Goal: Information Seeking & Learning: Learn about a topic

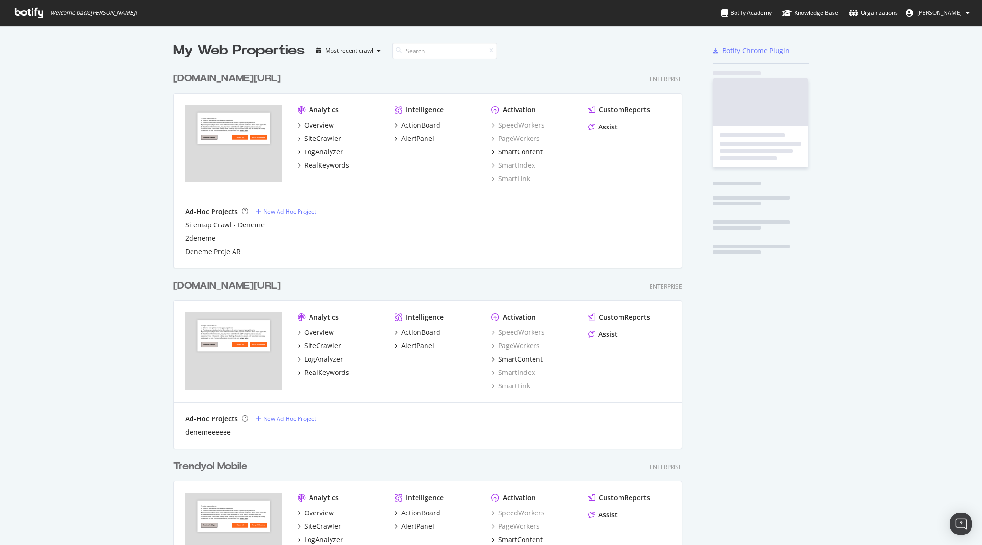
scroll to position [1377, 516]
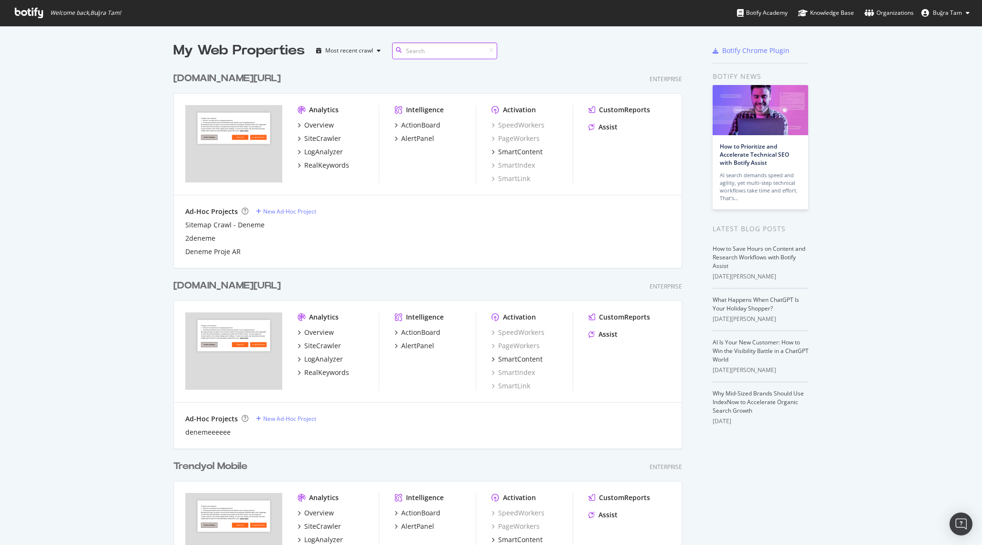
scroll to position [151, 0]
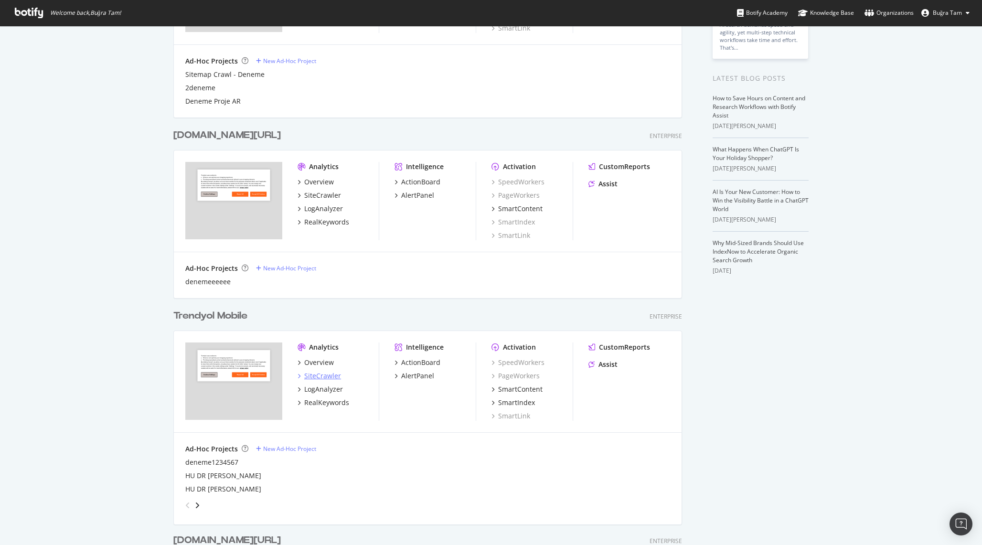
click at [322, 372] on div "SiteCrawler" at bounding box center [322, 376] width 37 height 10
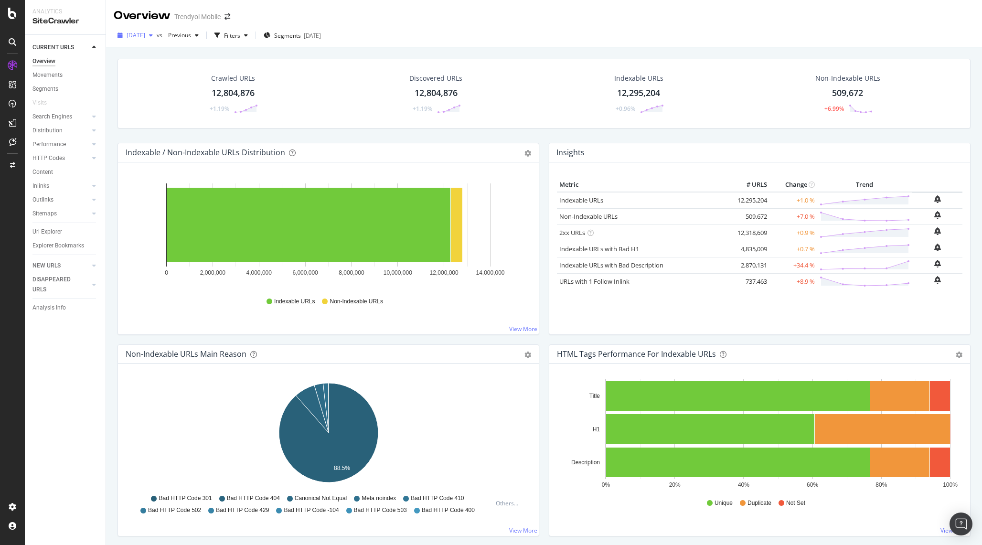
click at [145, 37] on span "2025 Sep. 7th" at bounding box center [136, 35] width 19 height 8
click at [332, 59] on div "Crawled URLs 12,804,876 +1.19% Discovered URLs 12,804,876 +1.19% Indexable URLs…" at bounding box center [544, 94] width 853 height 70
click at [145, 37] on span "2025 Sep. 7th" at bounding box center [136, 35] width 19 height 8
click at [315, 61] on div "Crawled URLs 12,804,876 +1.19% Discovered URLs 12,804,876 +1.19% Indexable URLs…" at bounding box center [544, 94] width 853 height 70
click at [248, 81] on div "Crawled URLs" at bounding box center [233, 79] width 44 height 10
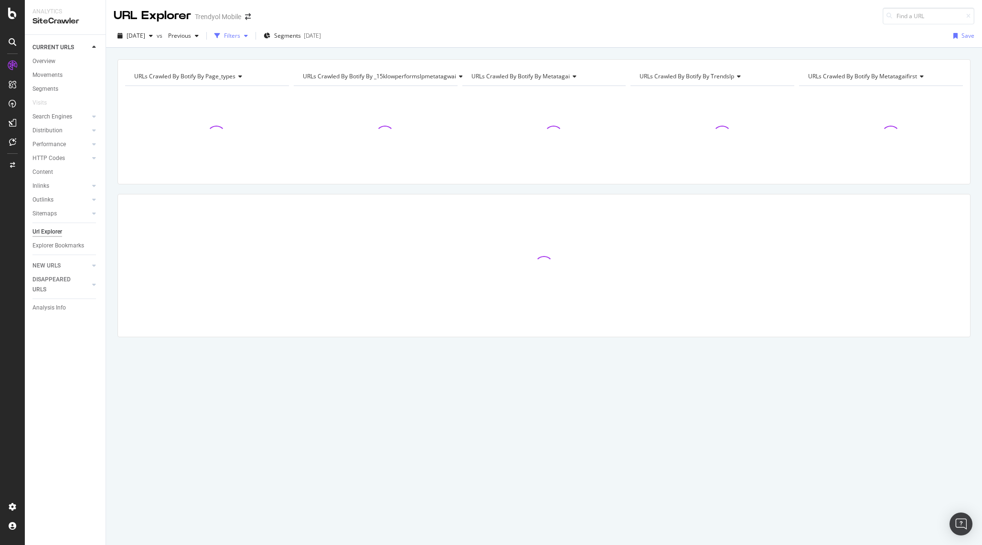
click at [252, 40] on div "Filters" at bounding box center [231, 36] width 41 height 14
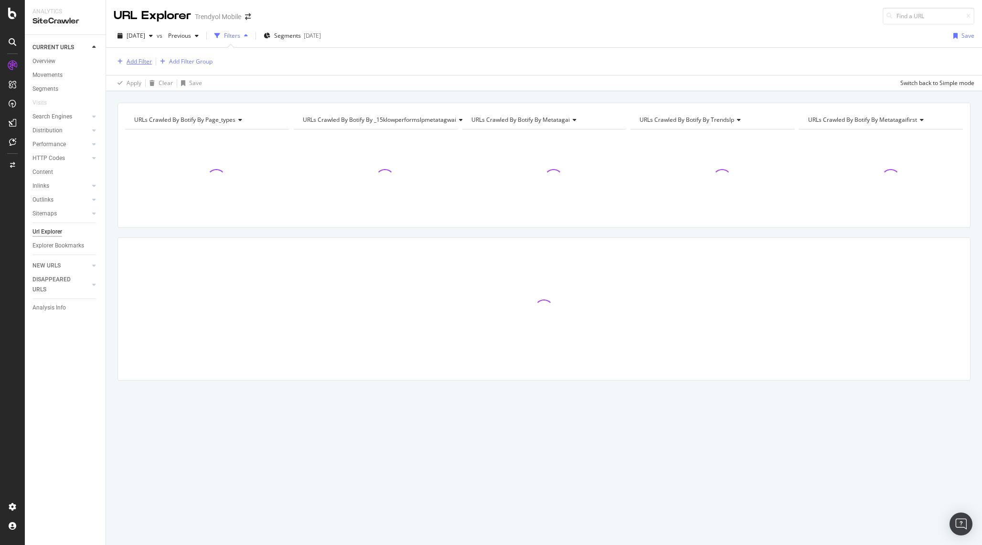
click at [137, 59] on div "Add Filter" at bounding box center [139, 61] width 25 height 8
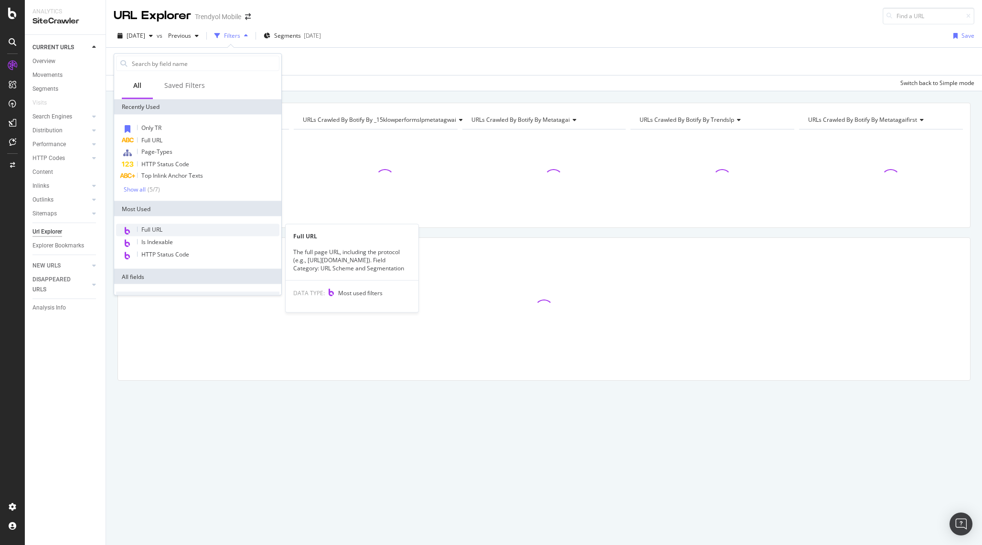
click at [187, 228] on div "Full URL" at bounding box center [197, 230] width 163 height 12
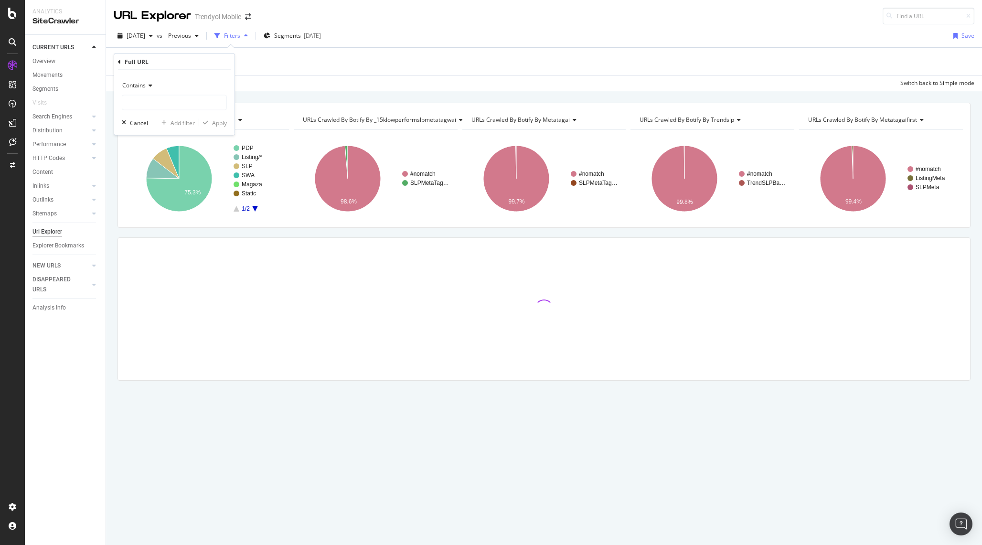
click at [142, 83] on span "Contains" at bounding box center [133, 85] width 23 height 8
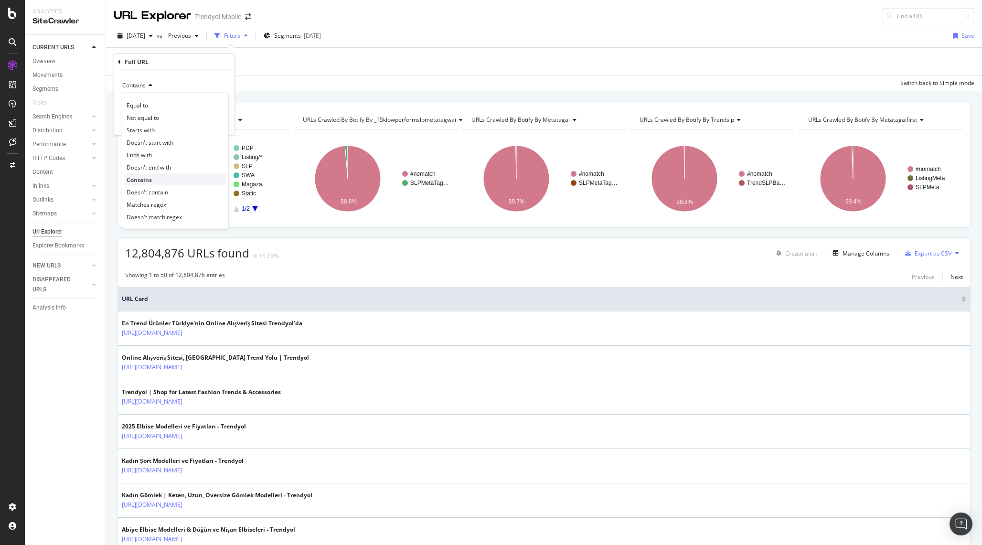
click at [150, 184] on div "Contains" at bounding box center [175, 179] width 102 height 12
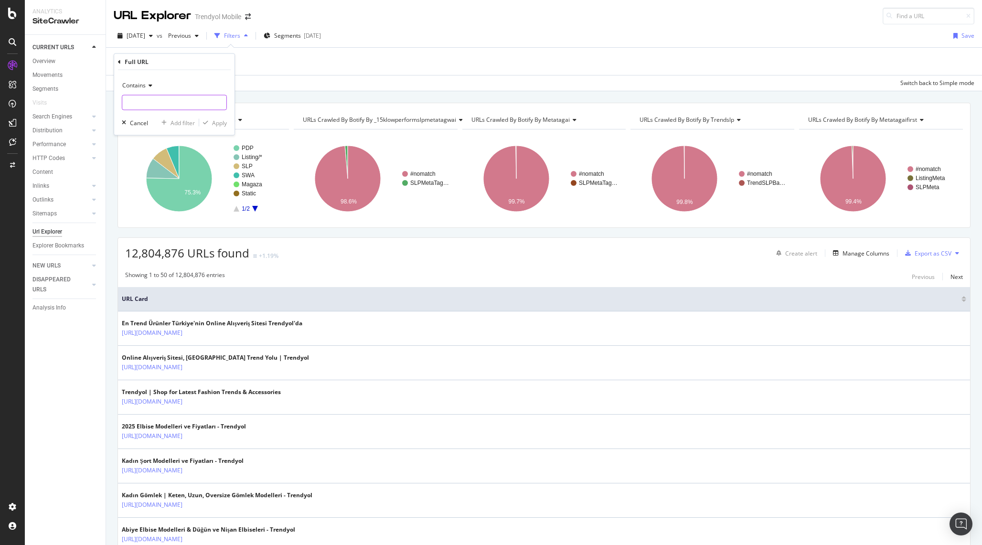
click at [160, 106] on input "text" at bounding box center [174, 102] width 104 height 15
type input "?"
click at [210, 120] on div "button" at bounding box center [205, 123] width 13 height 6
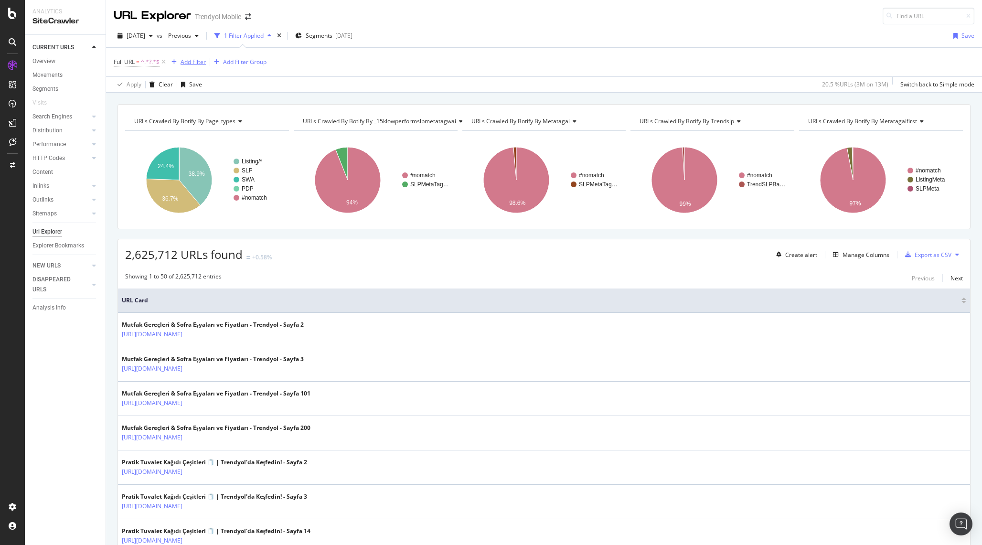
click at [176, 60] on icon "button" at bounding box center [174, 62] width 5 height 6
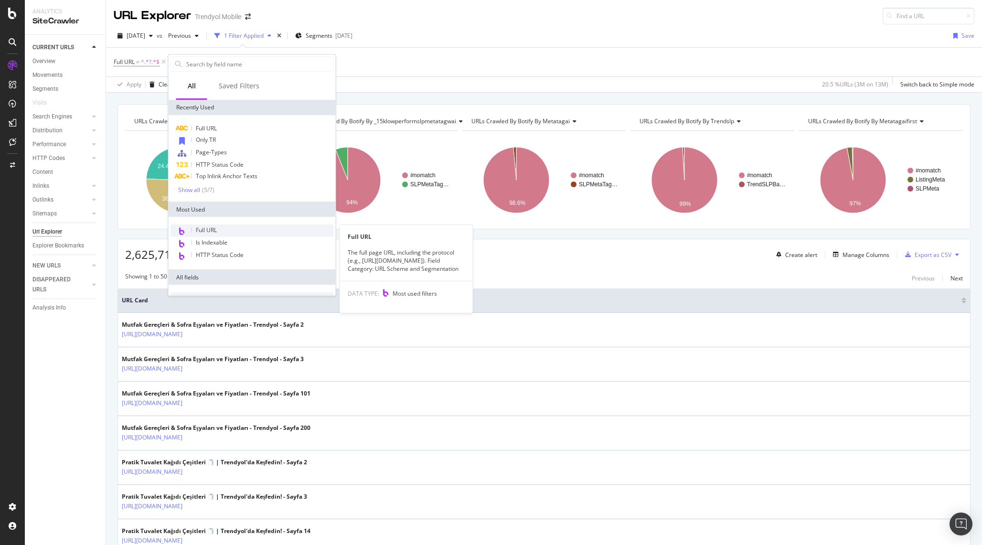
click at [211, 233] on span "Full URL" at bounding box center [206, 230] width 21 height 8
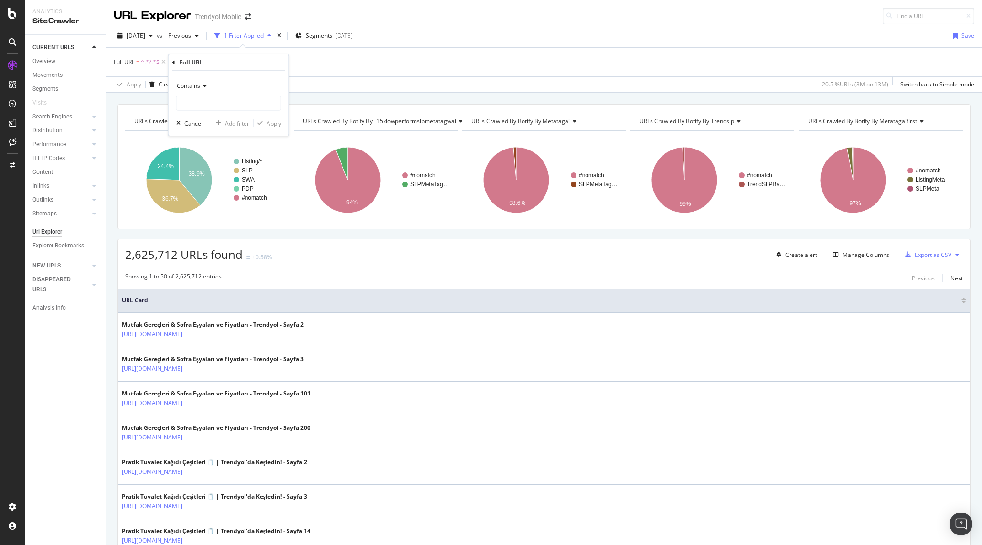
click at [200, 83] on div "Contains" at bounding box center [228, 85] width 105 height 15
click at [209, 194] on span "Doesn't contain" at bounding box center [202, 193] width 42 height 8
click at [222, 102] on input "text" at bounding box center [229, 103] width 104 height 15
type input "?pi="
click at [269, 127] on div "Apply" at bounding box center [274, 123] width 15 height 8
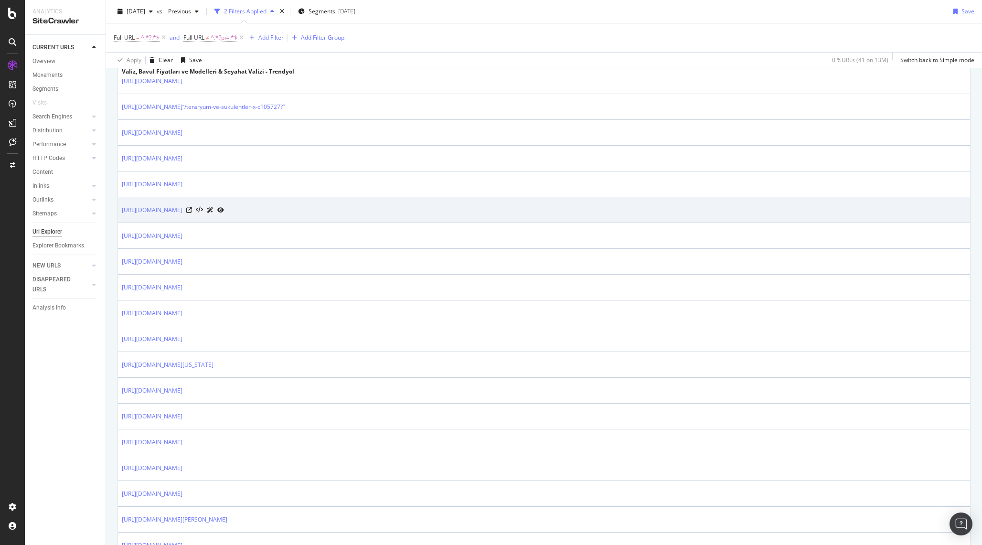
scroll to position [287, 0]
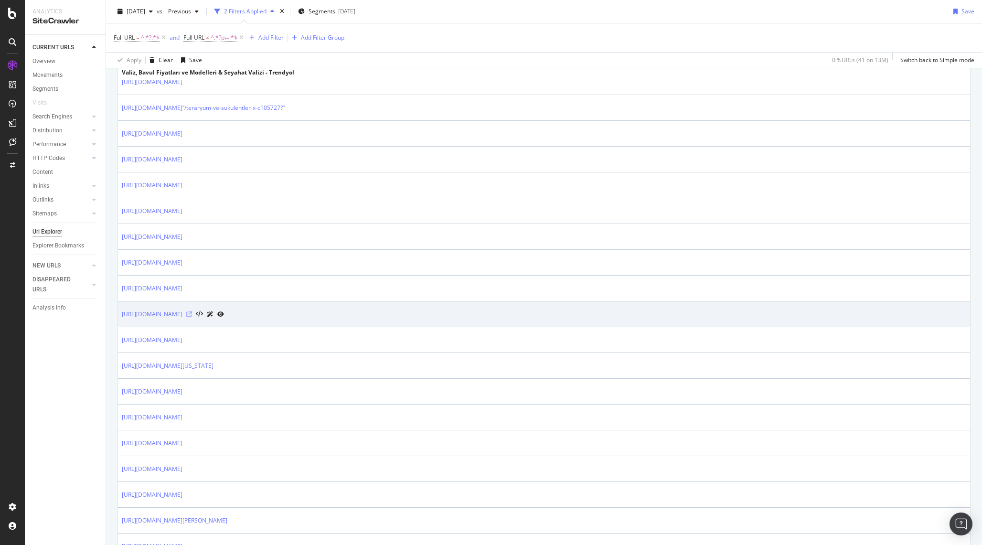
click at [192, 314] on icon at bounding box center [189, 315] width 6 height 6
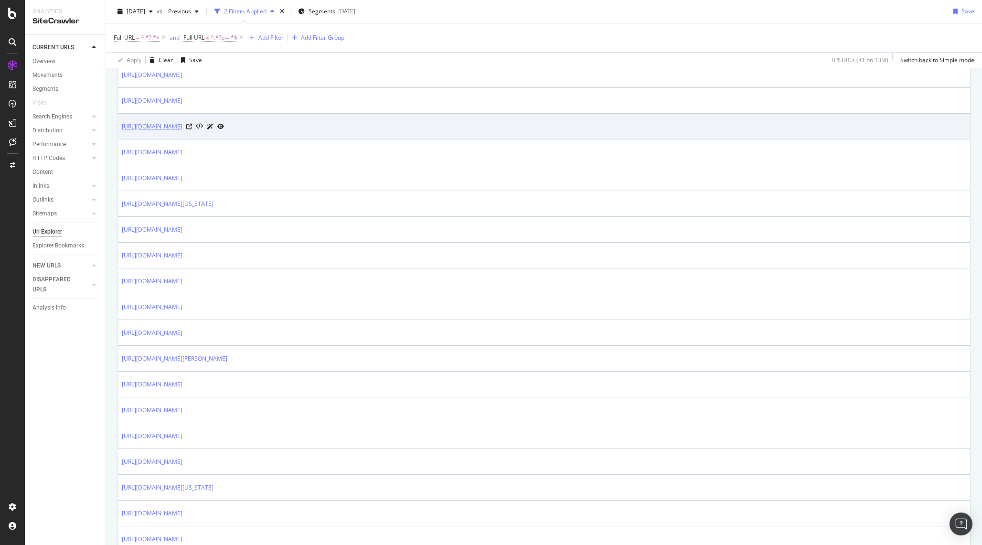
scroll to position [465, 0]
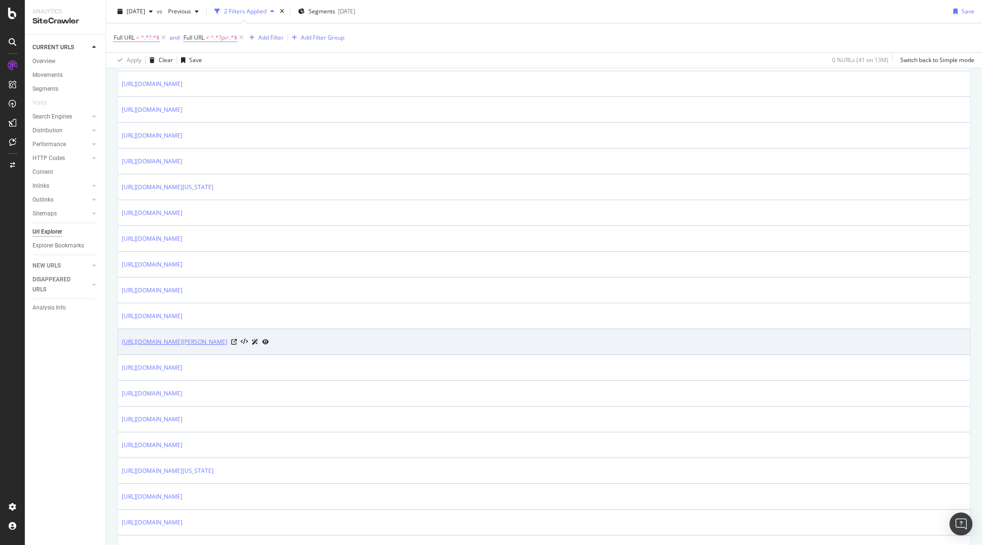
click at [227, 342] on link "https://www.trendyol.com/travel-polo/kucuk-boy-kirilmaz-valiz-lila-1017-p-88970…" at bounding box center [175, 342] width 106 height 10
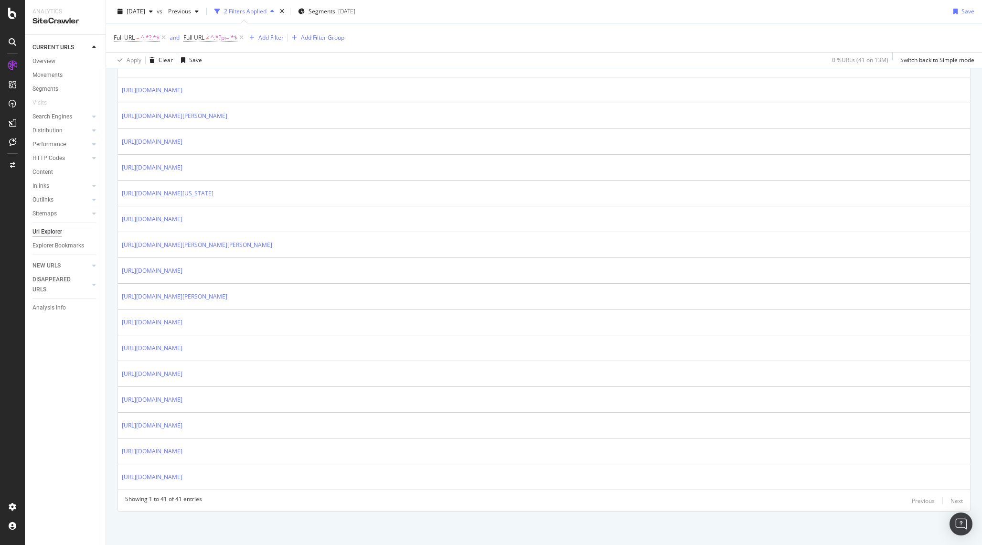
scroll to position [897, 0]
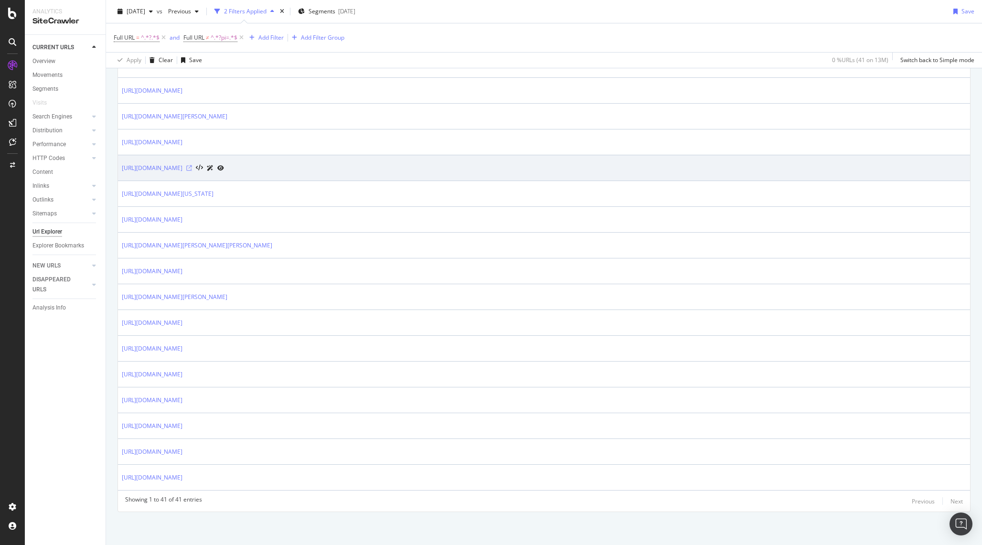
click at [192, 169] on icon at bounding box center [189, 168] width 6 height 6
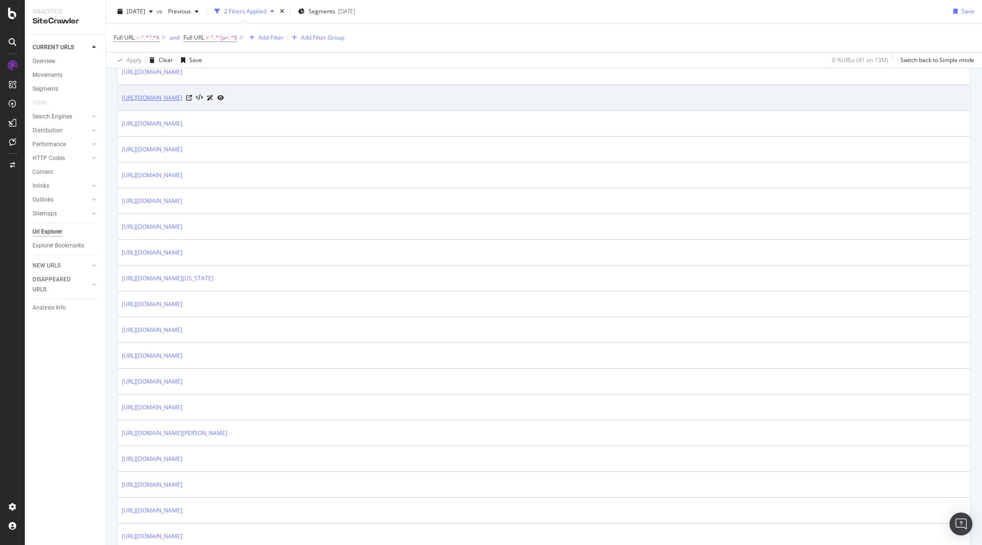
scroll to position [396, 0]
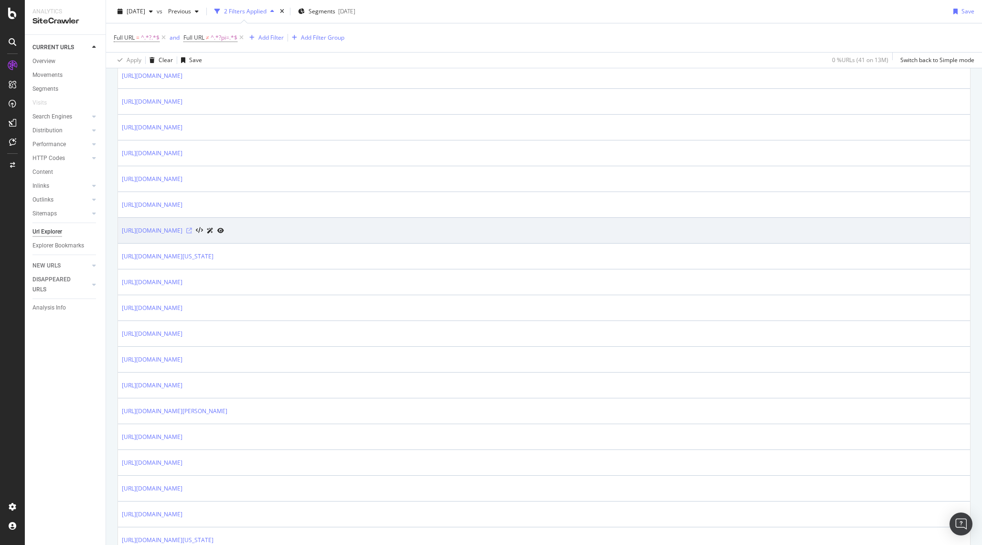
click at [192, 233] on icon at bounding box center [189, 231] width 6 height 6
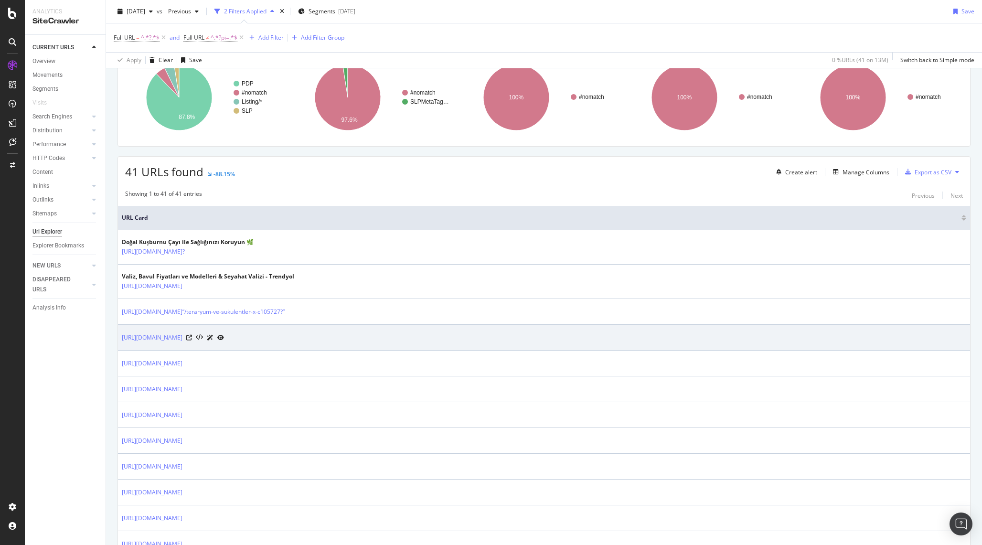
scroll to position [85, 0]
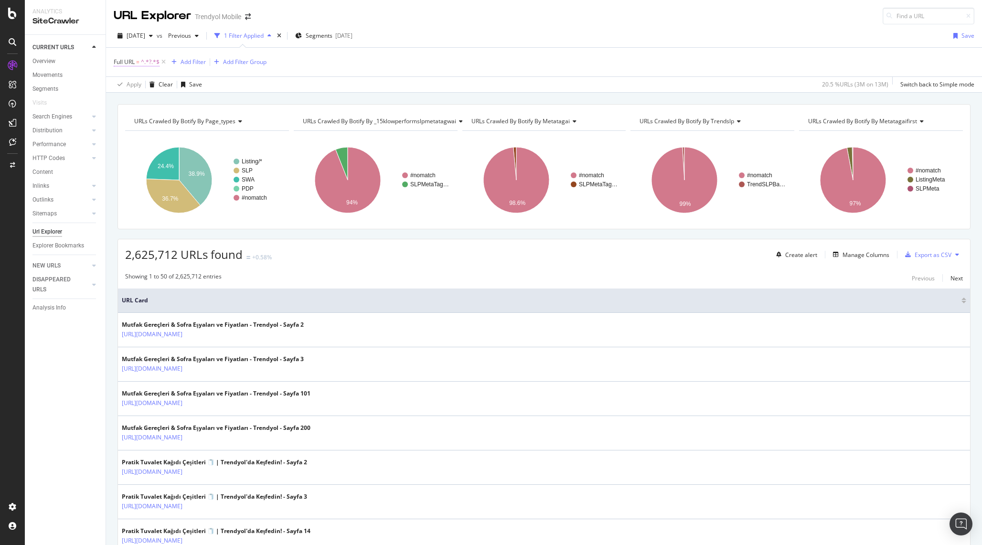
click at [150, 63] on span "^.*?.*$" at bounding box center [150, 61] width 19 height 13
click at [152, 102] on input "?" at bounding box center [167, 101] width 90 height 15
click at [157, 104] on input "?" at bounding box center [167, 101] width 90 height 15
type input "?sst"
click at [225, 124] on div "Apply" at bounding box center [219, 122] width 15 height 8
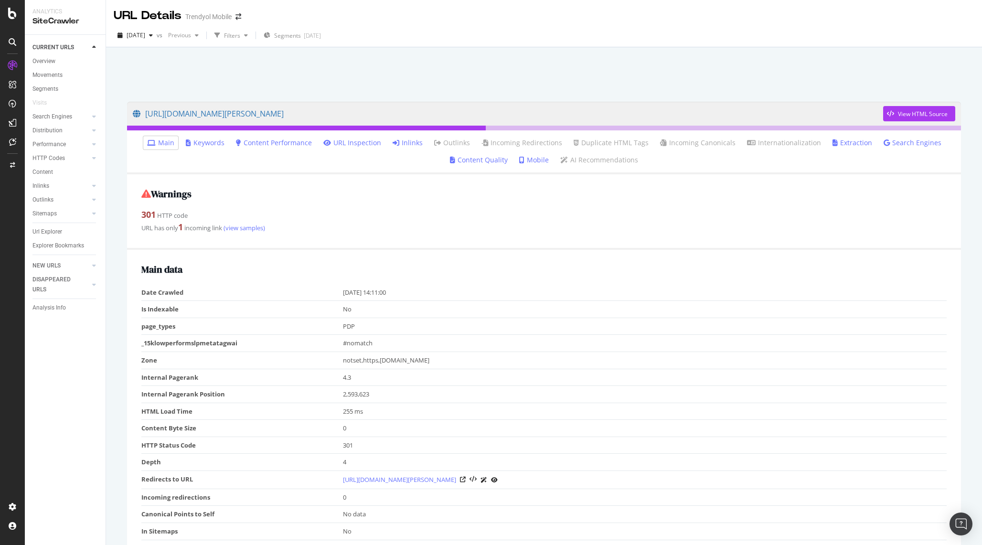
scroll to position [18, 0]
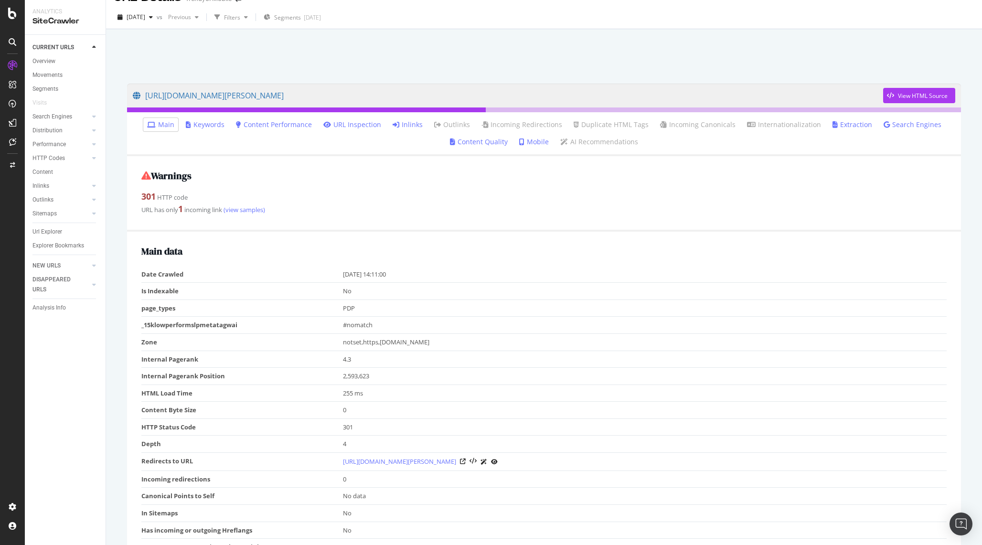
click at [414, 123] on link "Inlinks" at bounding box center [408, 125] width 30 height 10
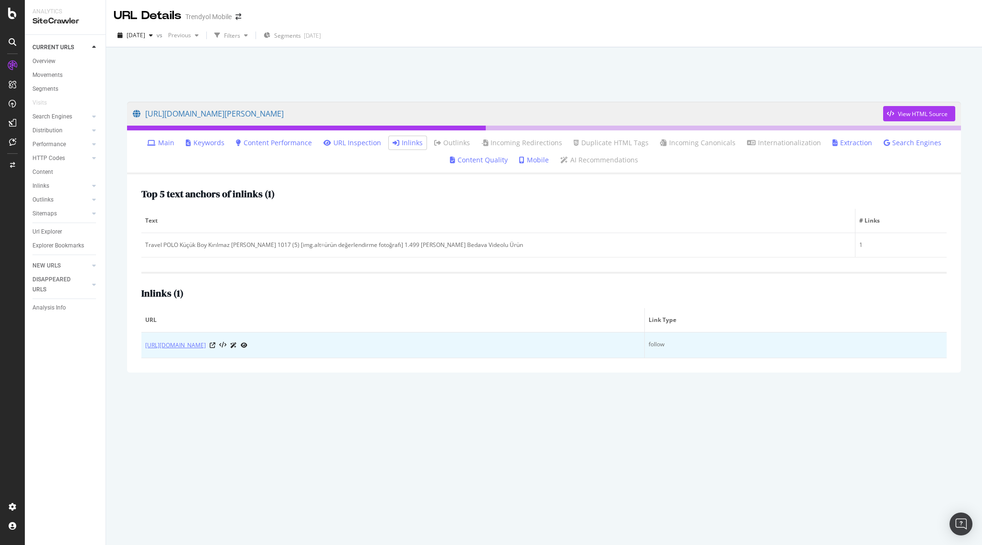
click at [206, 350] on link "[URL][DOMAIN_NAME]" at bounding box center [175, 346] width 61 height 10
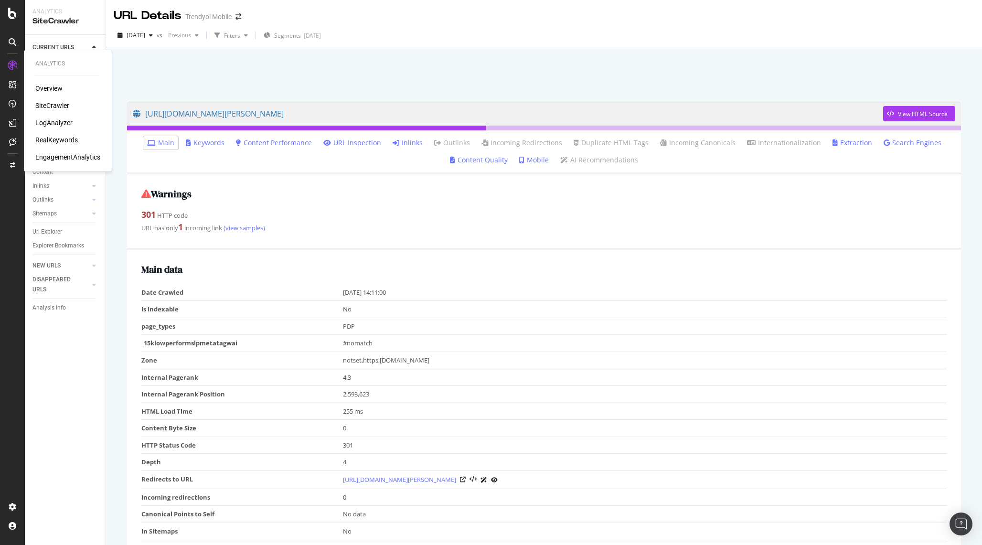
click at [56, 106] on div "SiteCrawler" at bounding box center [52, 106] width 34 height 10
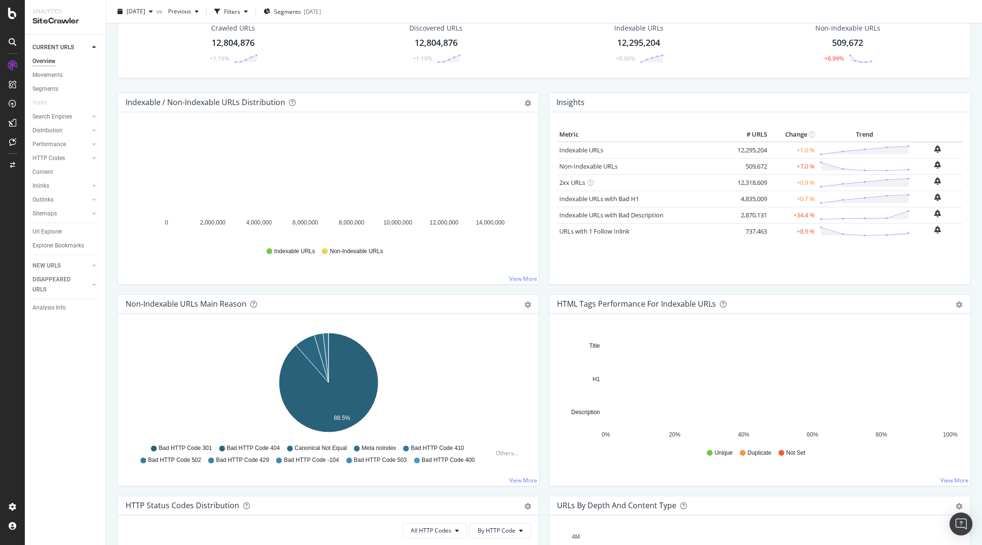
scroll to position [53, 0]
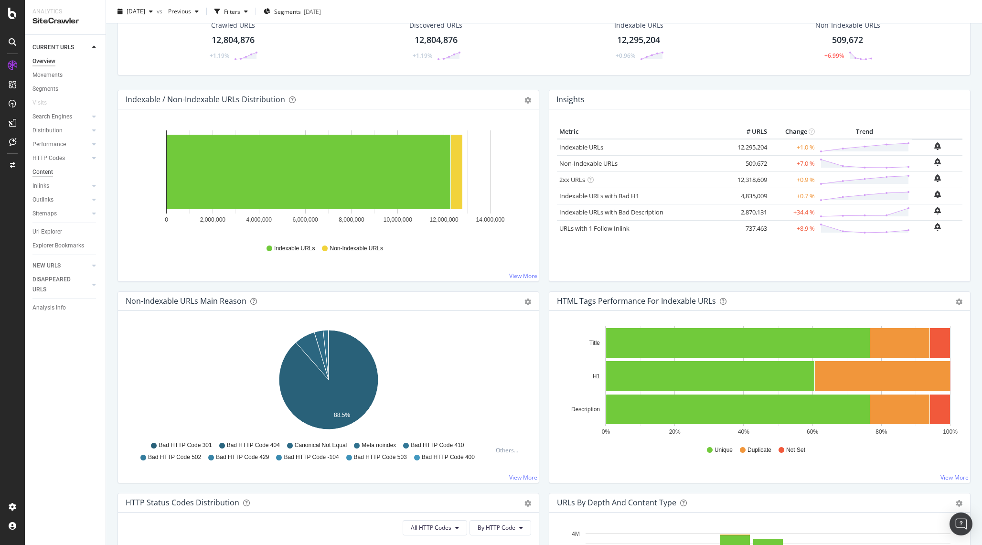
click at [40, 173] on div "Content" at bounding box center [42, 172] width 21 height 10
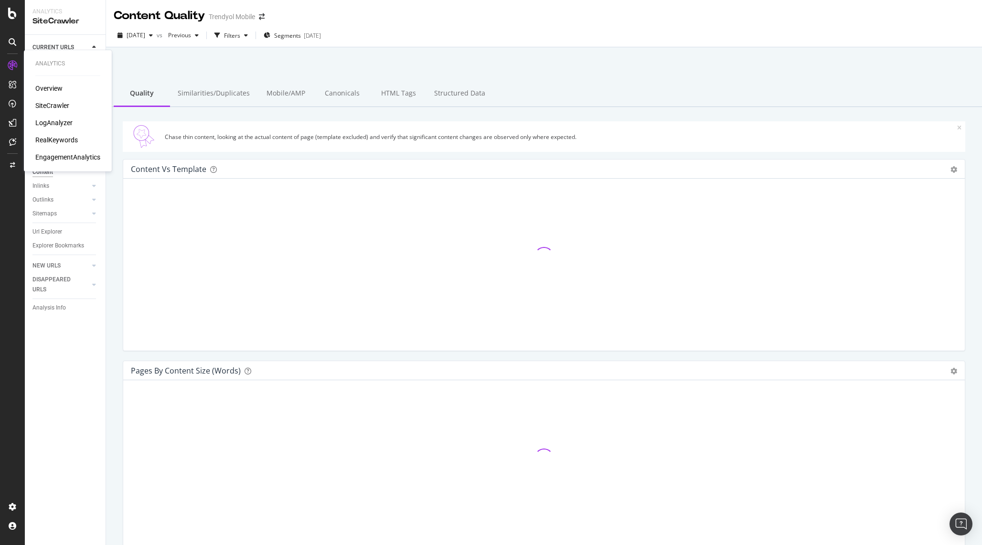
click at [54, 90] on div "Overview" at bounding box center [48, 89] width 27 height 10
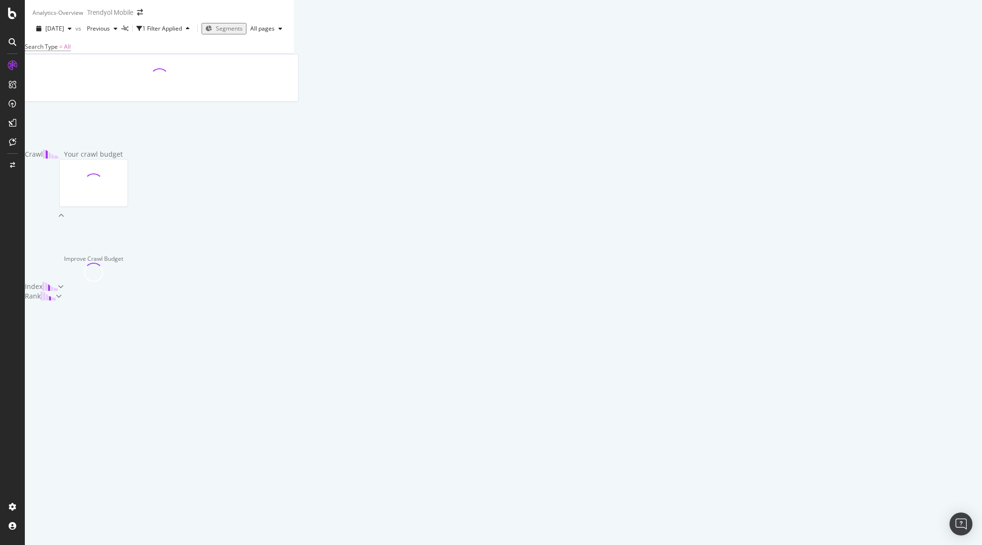
scroll to position [74, 0]
